Goal: Task Accomplishment & Management: Manage account settings

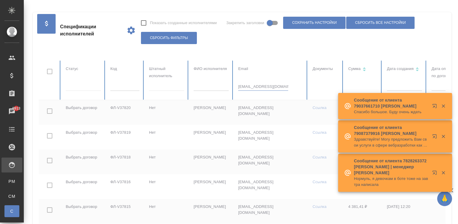
type input "[EMAIL_ADDRESS][DOMAIN_NAME]"
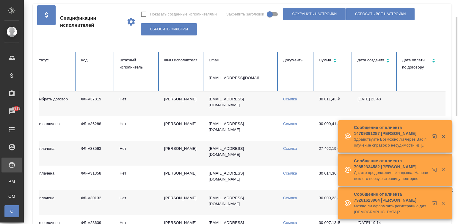
scroll to position [18, 0]
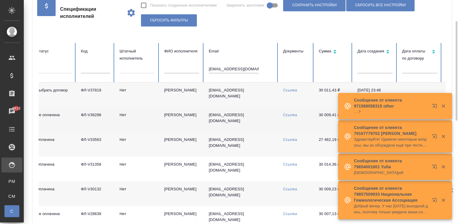
click at [290, 115] on td "Ссылка" at bounding box center [297, 119] width 36 height 25
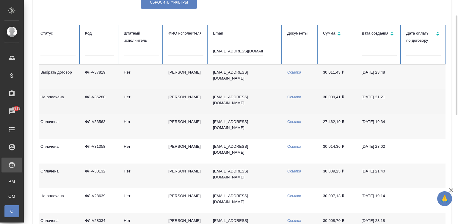
scroll to position [0, 22]
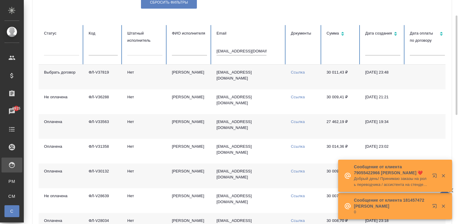
click at [240, 50] on input "prosmotr@tut.by" at bounding box center [242, 51] width 50 height 8
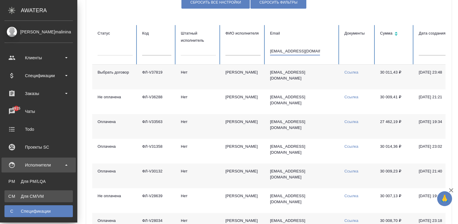
click at [9, 192] on link "CM Для CM/VM" at bounding box center [38, 196] width 68 height 12
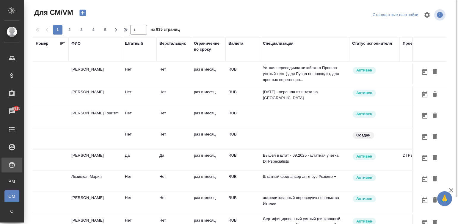
click at [320, 73] on p "Устная переводчица китайского Прошла устный тест ( для Русал не подходит, для п…" at bounding box center [304, 74] width 83 height 18
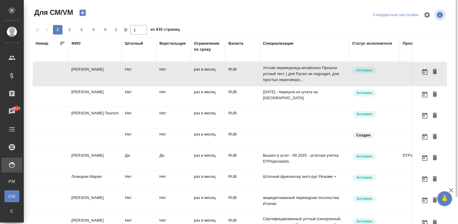
click at [324, 74] on tr "Нуждова Екатерина Нет Нет раз в месяц RUB Устная переводчица китайского Прошла …" at bounding box center [351, 74] width 636 height 24
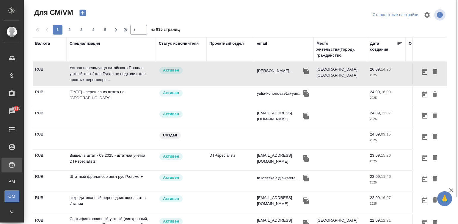
scroll to position [0, 208]
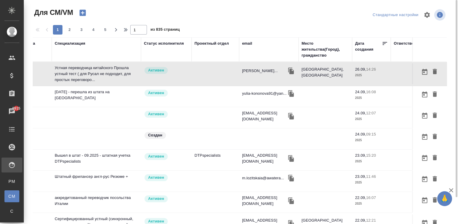
click at [244, 41] on div "email" at bounding box center [247, 43] width 10 height 6
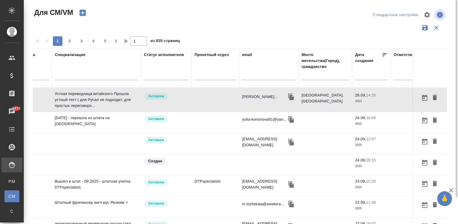
click at [260, 73] on input "text" at bounding box center [269, 76] width 54 height 7
paste input "abanoub.mauad@yandex.ru"
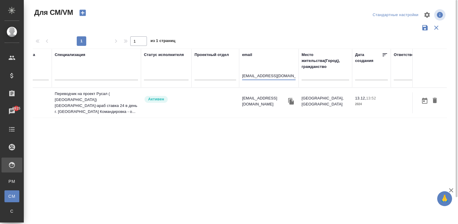
type input "abanoub.mauad@yandex.ru"
click at [186, 92] on td "Активен" at bounding box center [166, 102] width 51 height 21
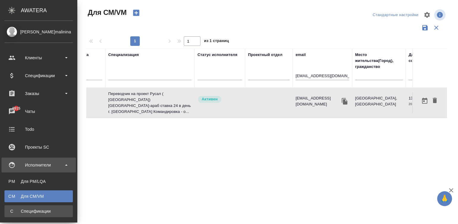
click at [10, 210] on div "Спецификации" at bounding box center [38, 211] width 63 height 6
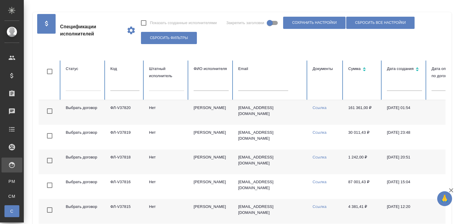
checkbox input "false"
click at [122, 85] on input "text" at bounding box center [124, 86] width 29 height 8
paste input "ФЛ-V36125"
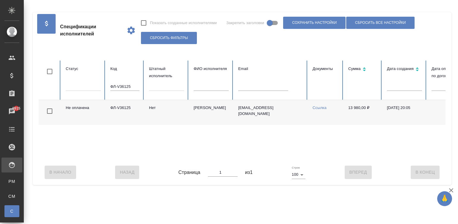
click at [205, 116] on td "Михейшин Александр Андреевич" at bounding box center [211, 112] width 45 height 25
click at [121, 84] on input "ФЛ-V36125" at bounding box center [124, 86] width 29 height 8
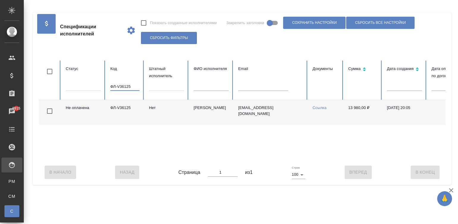
paste input "-V36853"
type input "Л-V36853"
click at [121, 87] on input "Л-V36853" at bounding box center [124, 86] width 29 height 8
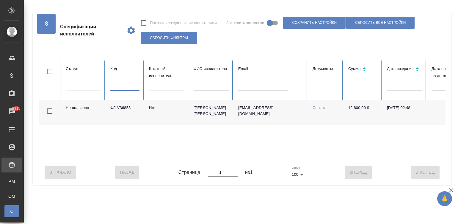
click at [206, 92] on div at bounding box center [211, 88] width 35 height 13
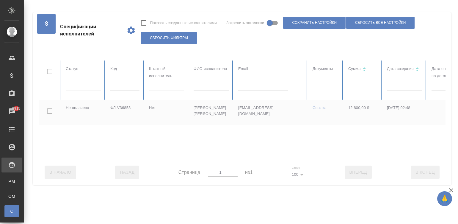
click at [212, 88] on div at bounding box center [358, 109] width 638 height 99
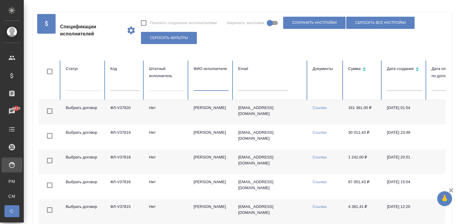
click at [212, 88] on input "text" at bounding box center [211, 86] width 35 height 8
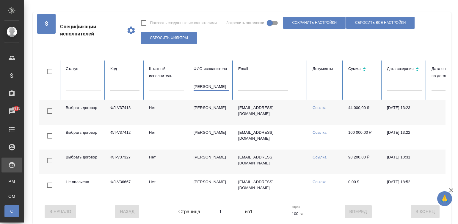
scroll to position [0, 230]
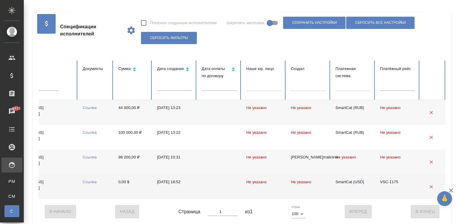
click at [129, 196] on td "0,00 $" at bounding box center [133, 186] width 39 height 25
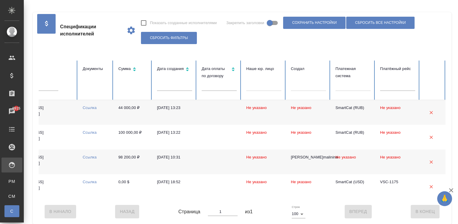
scroll to position [0, 0]
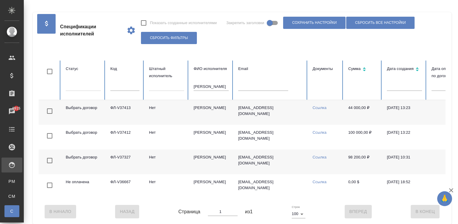
click at [218, 84] on input "Пернабеков" at bounding box center [211, 86] width 35 height 8
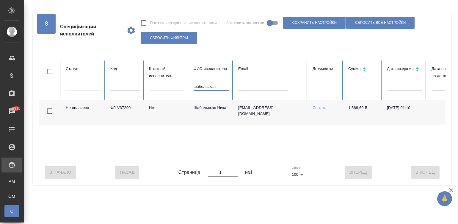
scroll to position [0, 230]
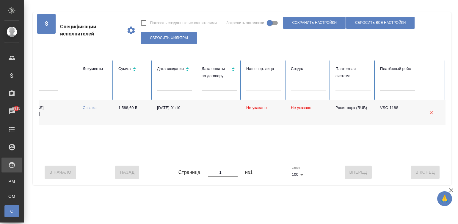
click at [204, 117] on td at bounding box center [219, 112] width 45 height 25
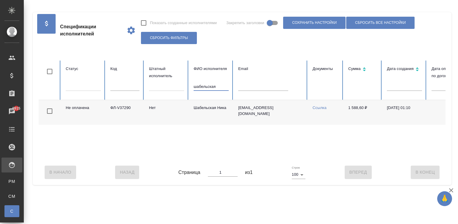
click at [220, 88] on input "шабельская" at bounding box center [211, 86] width 35 height 8
type input "катарманв"
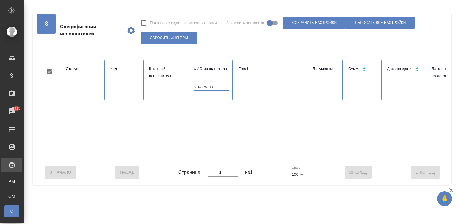
checkbox input "true"
type input "катарманов"
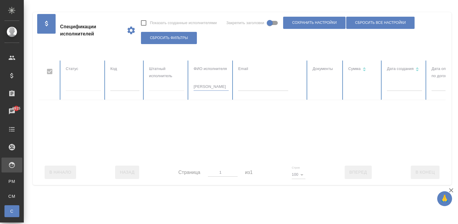
checkbox input "false"
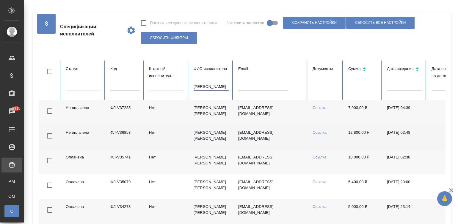
type input "катарманов"
click at [273, 135] on td "kataura@yandex.ru" at bounding box center [271, 137] width 74 height 25
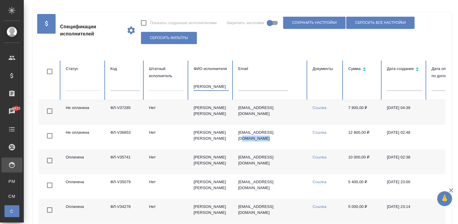
click at [213, 84] on input "катарманов" at bounding box center [211, 86] width 35 height 8
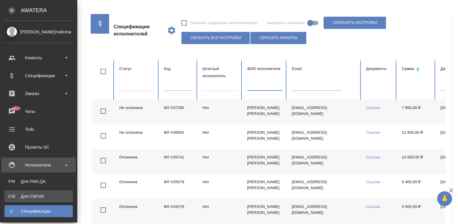
click at [7, 196] on div "Для CM/VM" at bounding box center [38, 196] width 63 height 6
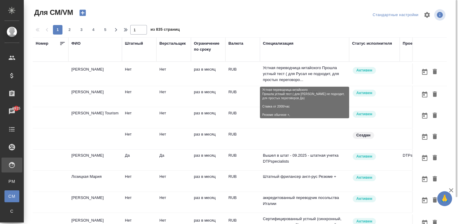
click at [288, 71] on p "Устная переводчица китайского Прошла устный тест ( для Русал не подходит, для п…" at bounding box center [304, 74] width 83 height 18
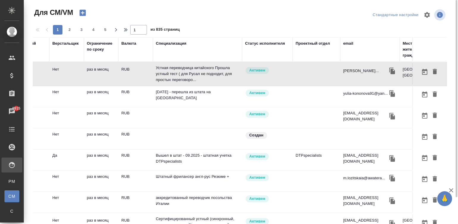
scroll to position [0, 119]
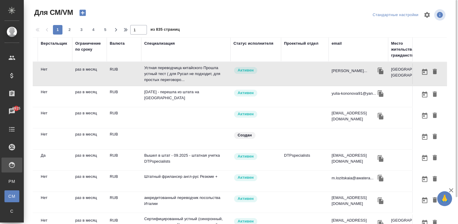
click at [340, 44] on div "email" at bounding box center [337, 43] width 10 height 6
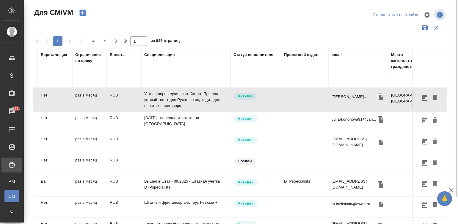
click at [349, 73] on input "text" at bounding box center [359, 76] width 54 height 7
paste input "taaha.arshad92@gmail.com"
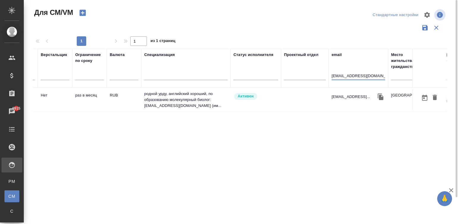
type input "taaha.arshad92@gmail.com"
click at [279, 97] on td "Активен" at bounding box center [256, 99] width 51 height 21
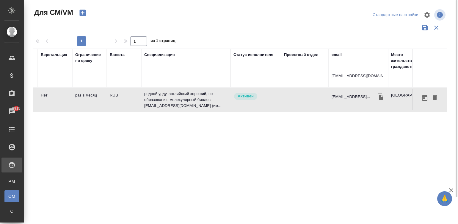
click at [279, 97] on td "Активен" at bounding box center [256, 99] width 51 height 21
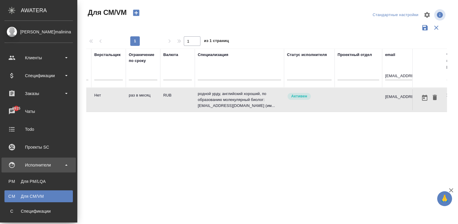
click at [14, 204] on ul "PM Для PM/LQA CM Для CM/VM С Спецификации П Платёжные рейсы" at bounding box center [38, 202] width 77 height 60
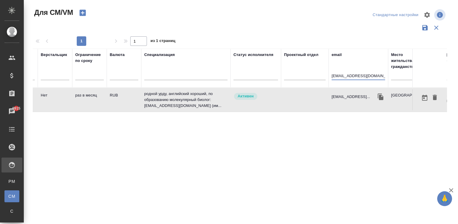
click at [338, 73] on input "taaha.arshad92@gmail.com" at bounding box center [359, 76] width 54 height 7
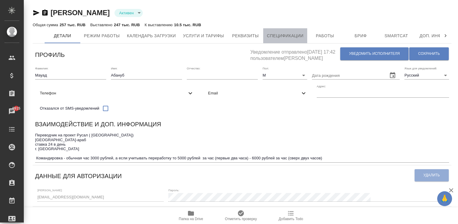
click at [284, 36] on span "Спецификации" at bounding box center [285, 35] width 37 height 7
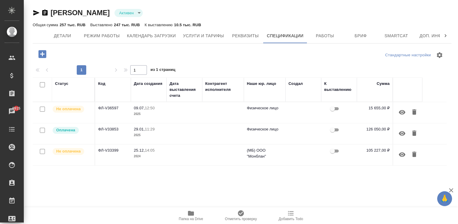
click at [155, 154] on p "2024" at bounding box center [149, 156] width 30 height 6
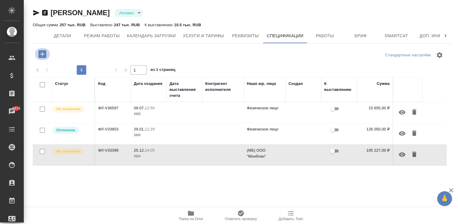
click at [40, 52] on icon "button" at bounding box center [42, 54] width 8 height 8
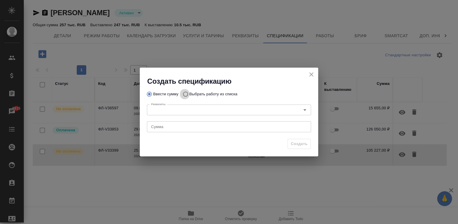
click at [181, 92] on input "Выбрать работу из списка" at bounding box center [185, 93] width 10 height 11
radio input "true"
radio input "false"
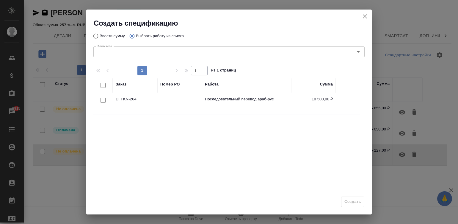
click at [360, 15] on div "Создать спецификацию" at bounding box center [229, 19] width 286 height 18
click at [365, 16] on icon "close" at bounding box center [365, 16] width 4 height 4
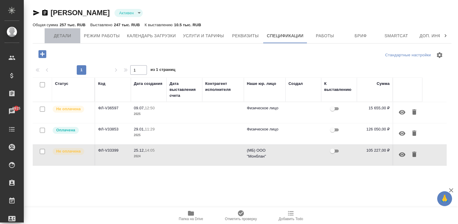
click at [57, 37] on span "Детали" at bounding box center [62, 35] width 29 height 7
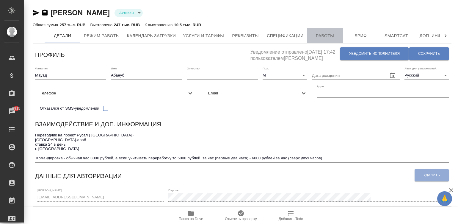
click at [321, 36] on span "Работы" at bounding box center [325, 35] width 29 height 7
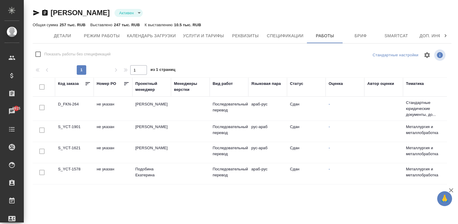
checkbox input "false"
click at [228, 119] on td "Последовательный перевод" at bounding box center [229, 108] width 39 height 21
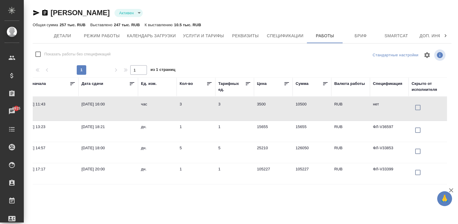
scroll to position [0, 469]
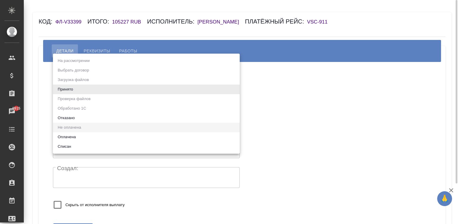
click at [74, 88] on body "🙏 .cls-1 fill:#fff; AWATERA Малинина Мария m.malinina Клиенты Спецификации Зака…" at bounding box center [229, 112] width 458 height 224
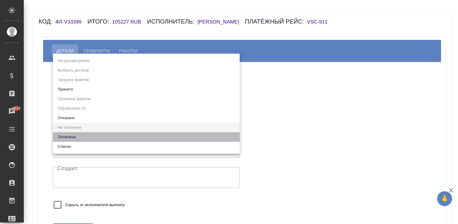
click at [67, 134] on li "Оплачена" at bounding box center [146, 137] width 187 height 10
type input "payed"
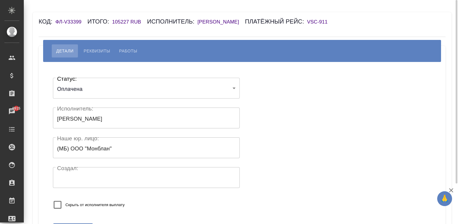
click at [161, 195] on div "Статус: Оплачена payed Статус: Исполнитель: Мауад Абануб Исполнитель: Наше юр. …" at bounding box center [146, 145] width 187 height 144
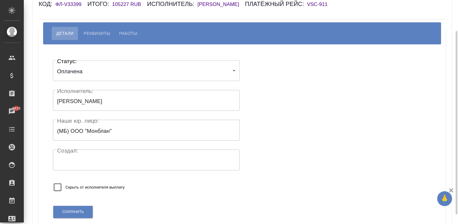
scroll to position [35, 0]
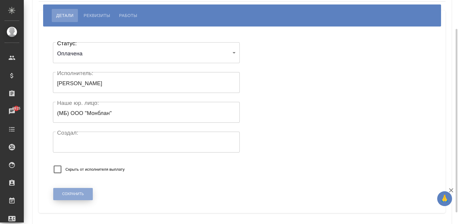
click at [72, 192] on span "Сохранить" at bounding box center [73, 193] width 22 height 5
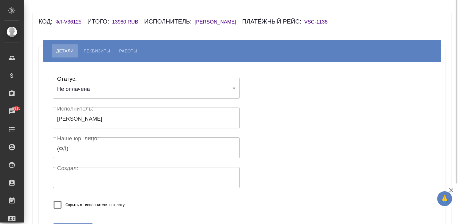
click at [225, 19] on h6 "[PERSON_NAME]" at bounding box center [219, 22] width 48 height 6
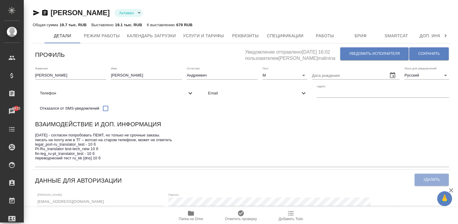
click at [225, 19] on div "[PERSON_NAME] active Общая сумма 19.7 тыс. RUB Выставлено 19.1 тыс. RUB К выста…" at bounding box center [242, 18] width 419 height 20
click at [283, 31] on button "Спецификации" at bounding box center [285, 35] width 44 height 15
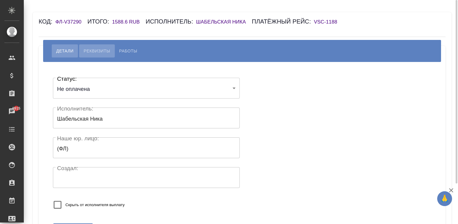
click at [90, 51] on span "Реквизиты" at bounding box center [97, 50] width 26 height 7
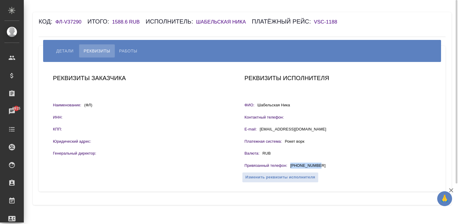
drag, startPoint x: 320, startPoint y: 164, endPoint x: 281, endPoint y: 160, distance: 39.8
click at [290, 166] on div "Привязанный телефон : [PHONE_NUMBER]" at bounding box center [338, 166] width 187 height 7
copy p "[PHONE_NUMBER]"
drag, startPoint x: 111, startPoint y: 25, endPoint x: 127, endPoint y: 24, distance: 15.5
click at [127, 24] on div "Код: ФЛ-V37290 Итого: 1588.6 RUB Исполнитель: [PERSON_NAME] Платёжный рейс: VSC…" at bounding box center [208, 22] width 339 height 10
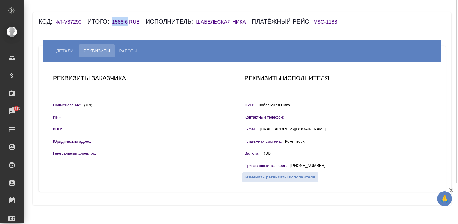
copy h6 "1588.6"
click at [60, 49] on span "Детали" at bounding box center [64, 50] width 17 height 7
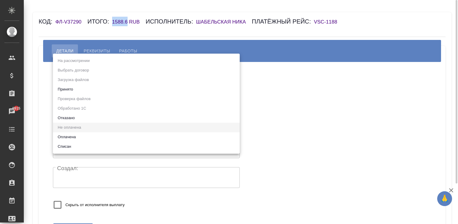
click at [79, 88] on body "🙏 .cls-1 fill:#fff; AWATERA [PERSON_NAME][PERSON_NAME] Спецификации Заказы 9915…" at bounding box center [229, 112] width 458 height 224
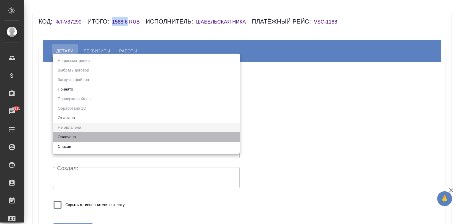
click at [81, 137] on li "Оплачена" at bounding box center [146, 137] width 187 height 10
type input "payed"
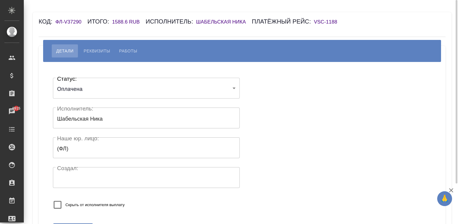
click at [313, 106] on div "Статус: Оплачена payed Статус: Исполнитель: Шабельская Ника Исполнитель: Наше ю…" at bounding box center [242, 145] width 383 height 149
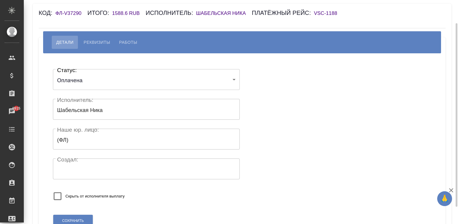
scroll to position [50, 0]
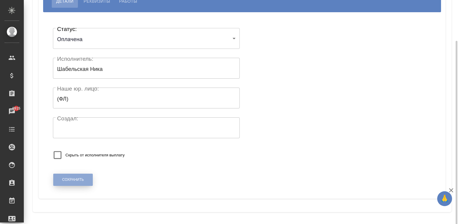
click at [63, 179] on span "Сохранить" at bounding box center [73, 179] width 22 height 5
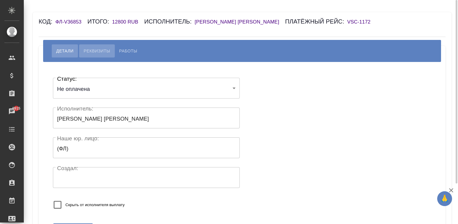
click at [100, 47] on span "Реквизиты" at bounding box center [97, 50] width 26 height 7
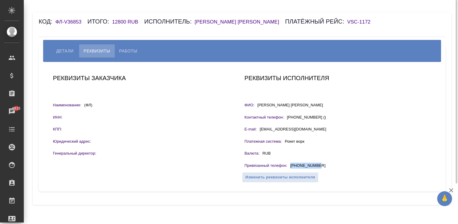
drag, startPoint x: 326, startPoint y: 166, endPoint x: 291, endPoint y: 166, distance: 35.1
click at [291, 166] on div "Привязанный телефон : [PHONE_NUMBER]" at bounding box center [338, 166] width 187 height 7
copy p "[PHONE_NUMBER]"
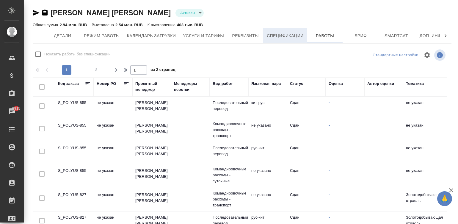
click at [287, 36] on span "Спецификации" at bounding box center [285, 35] width 37 height 7
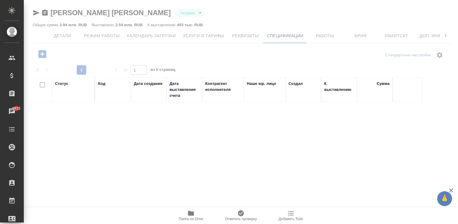
drag, startPoint x: 287, startPoint y: 36, endPoint x: 252, endPoint y: 110, distance: 82.3
click at [252, 110] on div at bounding box center [241, 112] width 435 height 224
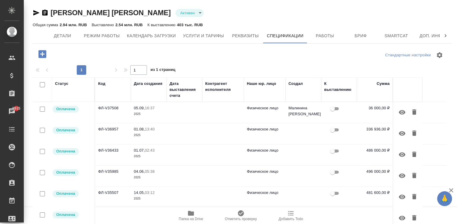
click at [169, 114] on td at bounding box center [185, 112] width 36 height 21
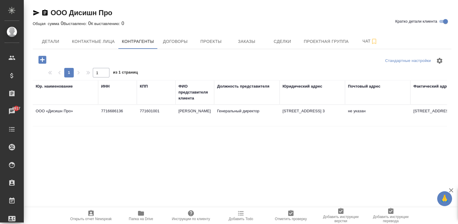
scroll to position [0, 362]
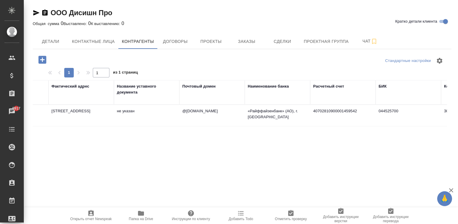
click at [141, 116] on td "не указан" at bounding box center [146, 115] width 65 height 21
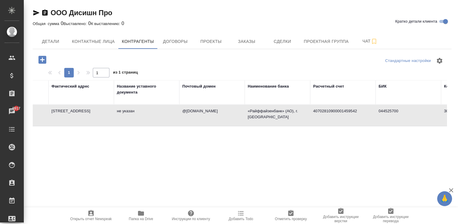
click at [141, 116] on td "не указан" at bounding box center [146, 115] width 65 height 21
type input "7716686136"
type input "771601001"
type input "Олюнин Андрей Ростиславович"
type input "Генеральный директор"
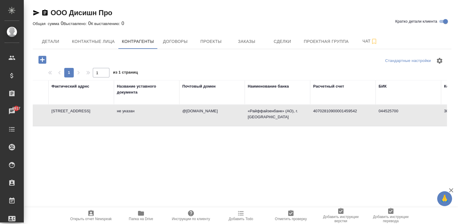
type input "@decpro.ru"
type input "«Райффайзенбанк» (АО), г. Москва"
type input "40702810900001459542"
type input "044525700"
type input "30101810200000000700"
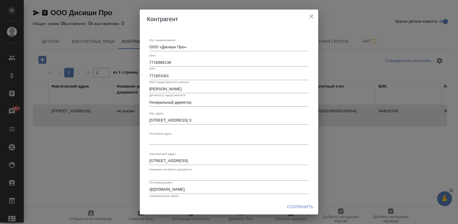
click at [222, 119] on textarea "129329, Россия, г. Москва, ул. Кольская д. 2, корпус 4, пом. 3" at bounding box center [229, 120] width 160 height 4
type textarea "129329, Россия, г. Москва, ул. Кольская д. 2, корпус 4, пом. 3"
click at [165, 139] on textarea "Юр. наименование" at bounding box center [229, 140] width 160 height 4
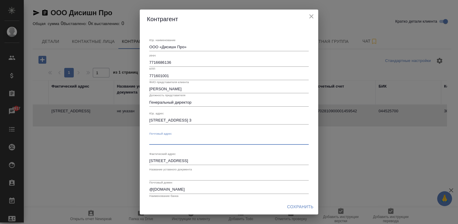
paste textarea "129329, Россия, г. Москва, ул. Кольская д. 2, корпус 4, пом. 3"
type textarea "129329, Россия, г. Москва, ул. Кольская д. 2, корпус 4, пом. 3"
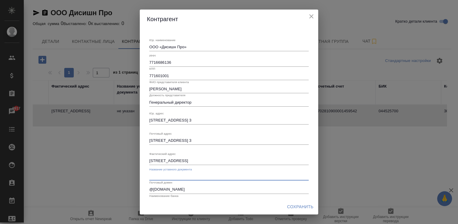
click at [150, 174] on input "text" at bounding box center [229, 176] width 160 height 8
type input "Устав"
click at [313, 172] on div "Юр. наименование ООО «Дисишн Про» x ИНН 7716686136 КПП 771601001 ФИО представит…" at bounding box center [229, 114] width 179 height 170
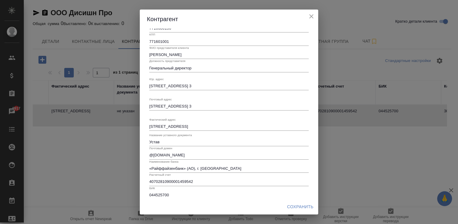
scroll to position [52, 0]
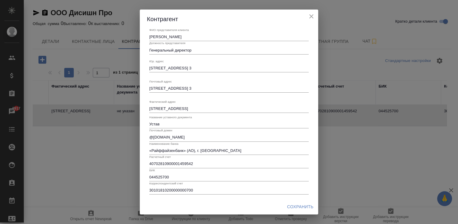
click at [295, 204] on span "Сохранить" at bounding box center [300, 206] width 26 height 7
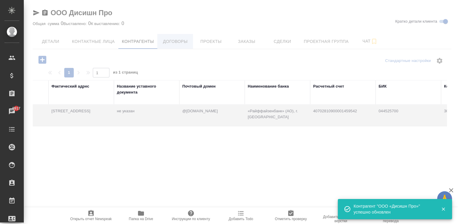
click at [182, 39] on div at bounding box center [241, 112] width 435 height 224
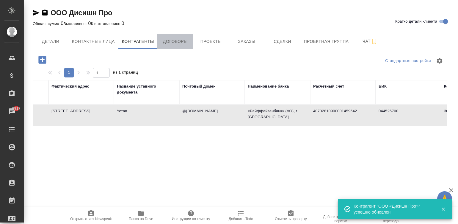
click at [182, 44] on span "Договоры" at bounding box center [175, 41] width 29 height 7
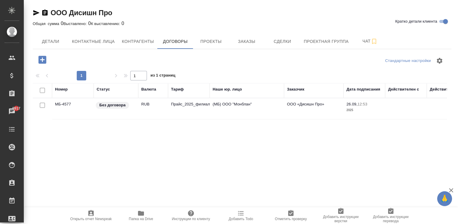
click at [159, 107] on td "RUB" at bounding box center [153, 108] width 30 height 21
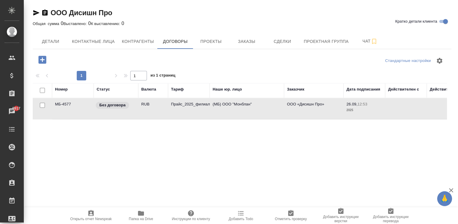
click at [159, 107] on td "RUB" at bounding box center [153, 108] width 30 height 21
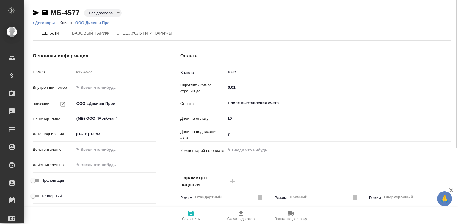
type input "Прайс_2025_филиалы"
click at [108, 147] on input "text" at bounding box center [100, 149] width 52 height 9
type input "[DATE] 09:00"
click at [36, 180] on input "Пролонгация" at bounding box center [32, 180] width 21 height 7
checkbox input "true"
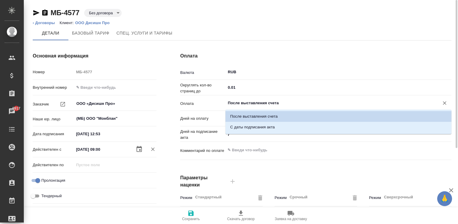
click at [270, 100] on input "После выставления счета" at bounding box center [328, 102] width 203 height 7
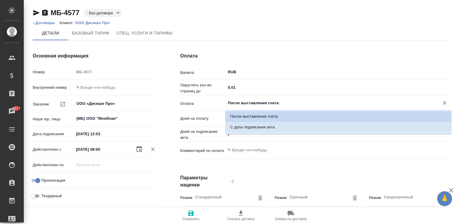
click at [238, 125] on p "С даты подписания акта" at bounding box center [252, 127] width 45 height 6
type input "С даты подписания акта"
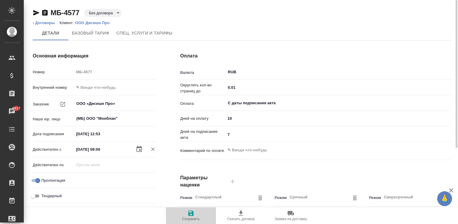
click at [187, 214] on span "Сохранить" at bounding box center [191, 215] width 43 height 11
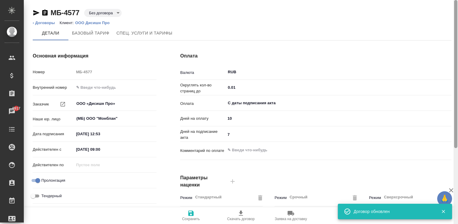
type input "Прайс_2025_филиалы"
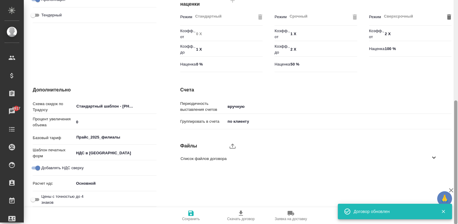
click at [458, 162] on div at bounding box center [456, 112] width 4 height 224
click at [249, 215] on span "Скачать договор" at bounding box center [241, 215] width 43 height 11
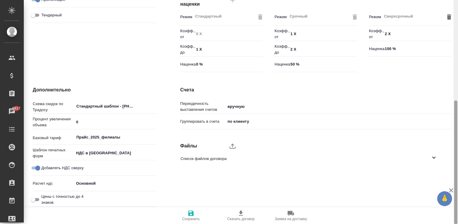
scroll to position [0, 0]
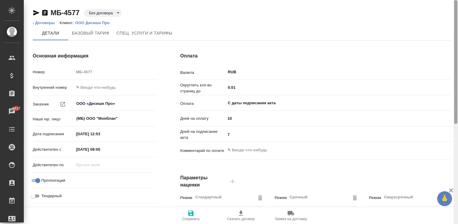
click at [458, 13] on div at bounding box center [456, 112] width 4 height 224
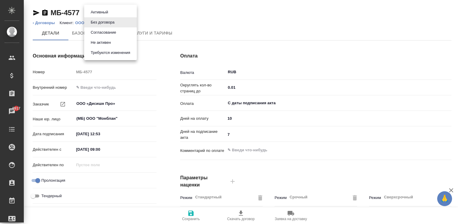
click at [106, 12] on body "🙏 .cls-1 fill:#fff; AWATERA [PERSON_NAME]malinina Клиенты Спецификации Заказы 9…" at bounding box center [229, 112] width 458 height 224
click at [118, 30] on button "Согласование" at bounding box center [103, 32] width 29 height 7
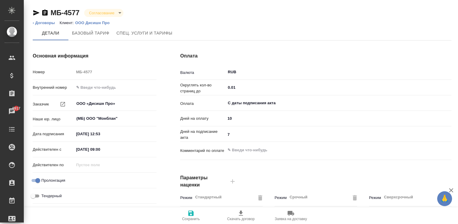
type input "Прайс_2025_филиалы"
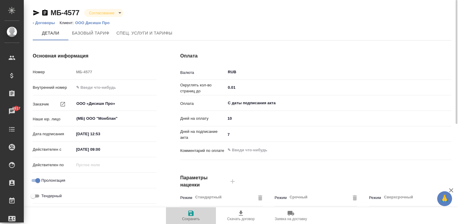
click at [192, 215] on icon "button" at bounding box center [190, 212] width 5 height 5
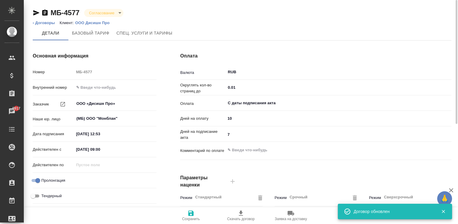
type input "Прайс_2025_филиалы"
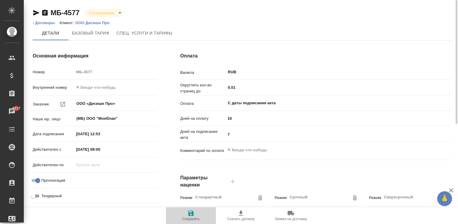
click at [191, 212] on icon "button" at bounding box center [191, 213] width 7 height 7
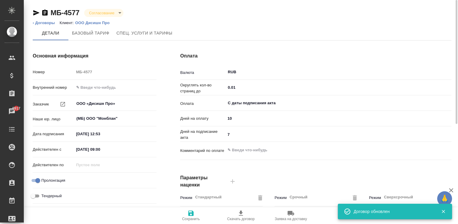
type input "Прайс_2025_филиалы"
